Goal: Browse casually

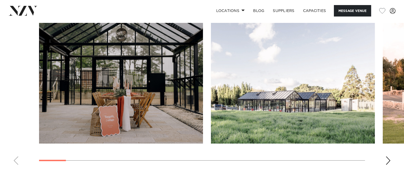
scroll to position [536, 0]
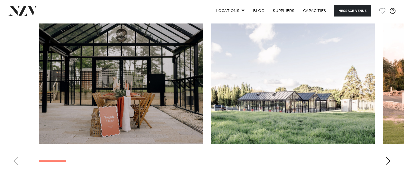
click at [388, 157] on div "Next slide" at bounding box center [388, 161] width 5 height 9
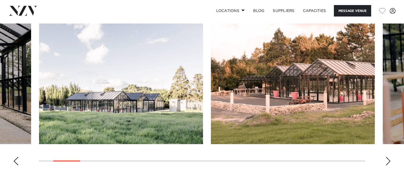
click at [388, 157] on div "Next slide" at bounding box center [388, 161] width 5 height 9
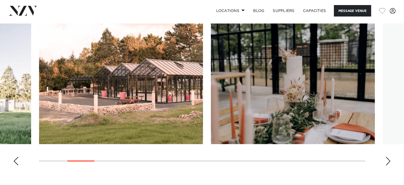
click at [388, 157] on div "Next slide" at bounding box center [388, 161] width 5 height 9
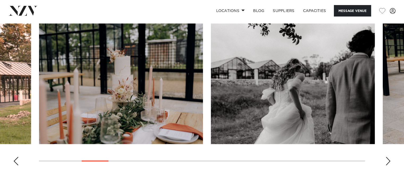
click at [388, 157] on div "Next slide" at bounding box center [388, 161] width 5 height 9
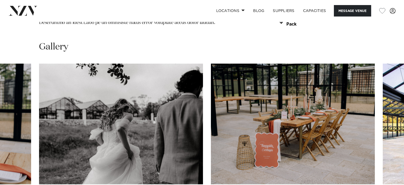
scroll to position [531, 0]
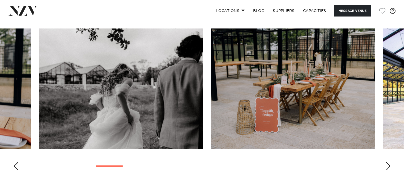
click at [389, 162] on div "Next slide" at bounding box center [388, 166] width 5 height 9
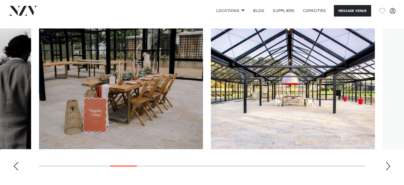
click at [387, 162] on div "Next slide" at bounding box center [388, 166] width 5 height 9
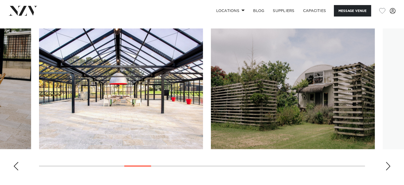
click at [388, 162] on div "Next slide" at bounding box center [388, 166] width 5 height 9
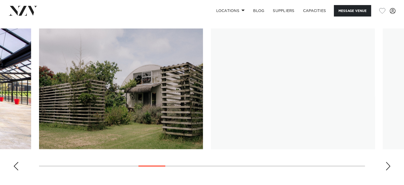
click at [389, 162] on div "Next slide" at bounding box center [388, 166] width 5 height 9
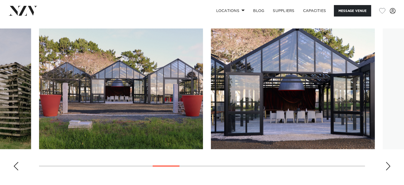
click at [389, 162] on div "Next slide" at bounding box center [388, 166] width 5 height 9
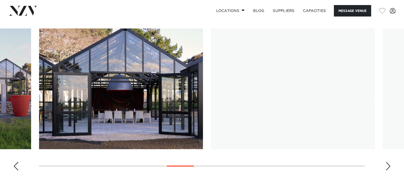
click at [389, 162] on div "Next slide" at bounding box center [388, 166] width 5 height 9
